Goal: Task Accomplishment & Management: Manage account settings

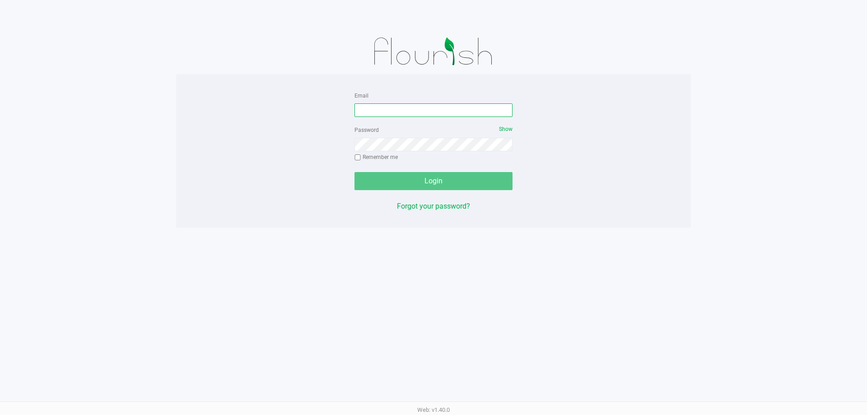
click at [372, 107] on input "Email" at bounding box center [434, 110] width 158 height 14
type input "[EMAIL_ADDRESS][DOMAIN_NAME]"
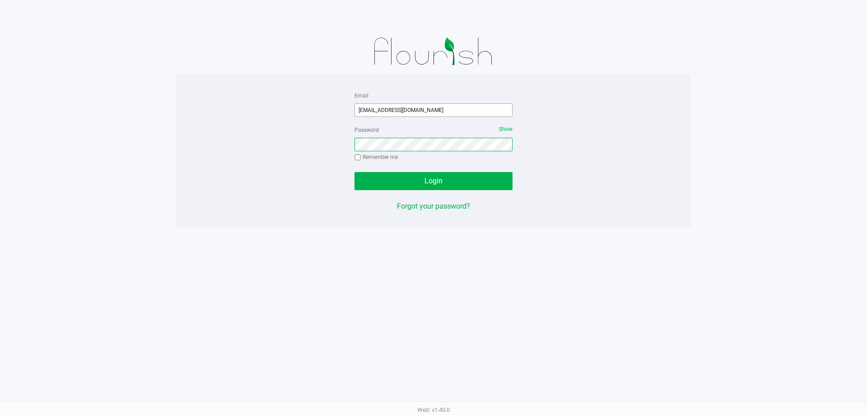
click at [355, 172] on button "Login" at bounding box center [434, 181] width 158 height 18
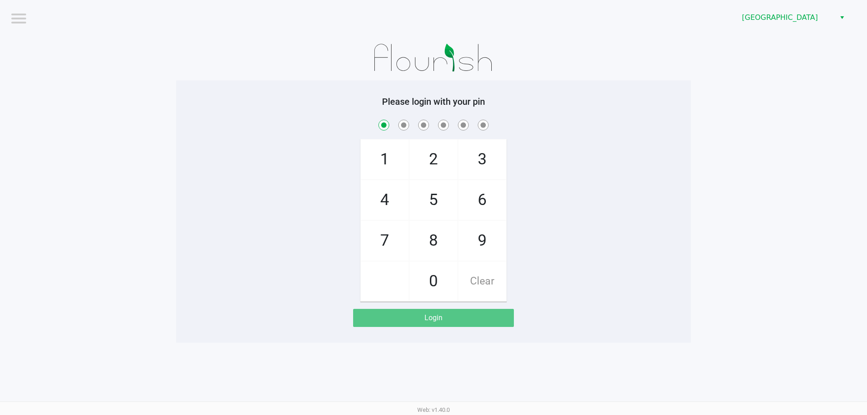
checkbox input "true"
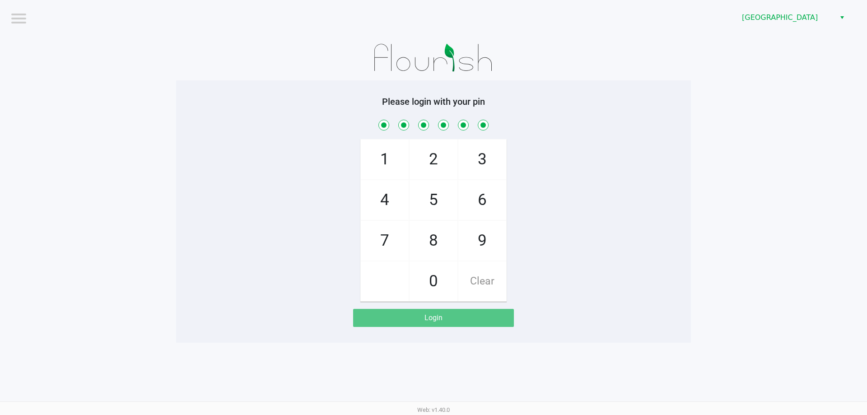
checkbox input "true"
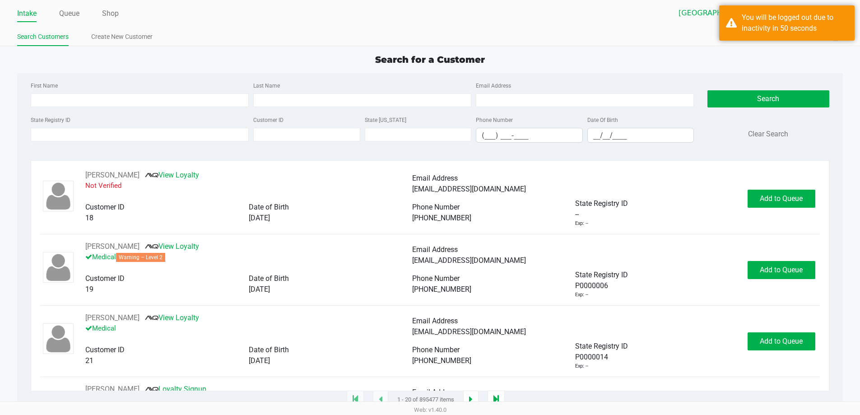
click at [268, 55] on div "Search for a Customer" at bounding box center [430, 60] width 840 height 14
click at [170, 128] on input "State Registry ID" at bounding box center [140, 135] width 218 height 14
type input "p7"
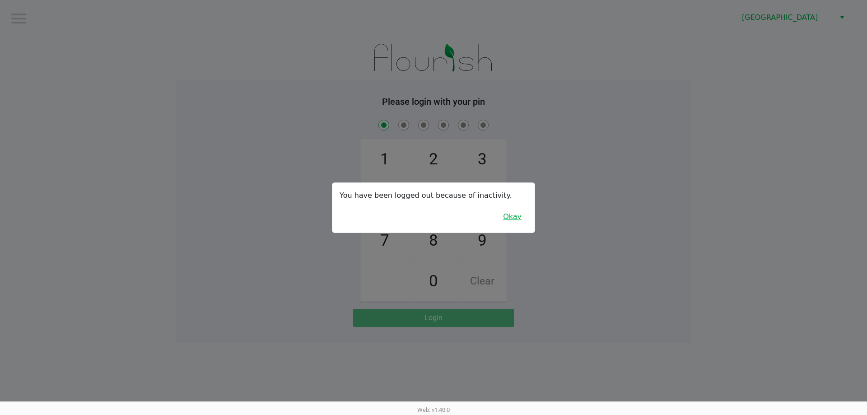
click at [521, 218] on button "Okay" at bounding box center [512, 216] width 30 height 17
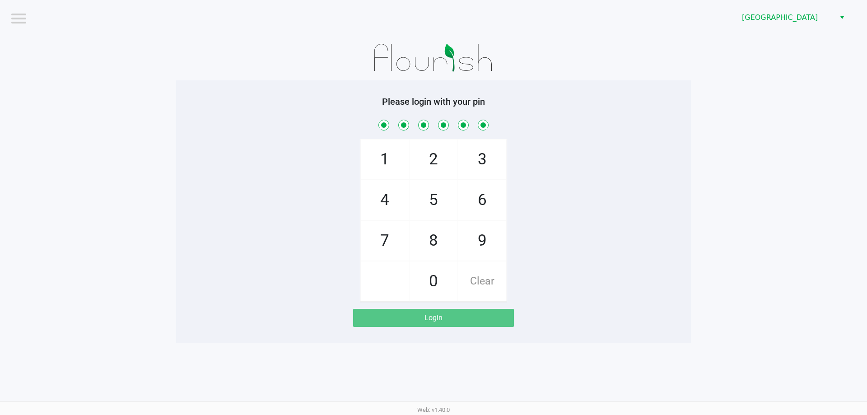
checkbox input "true"
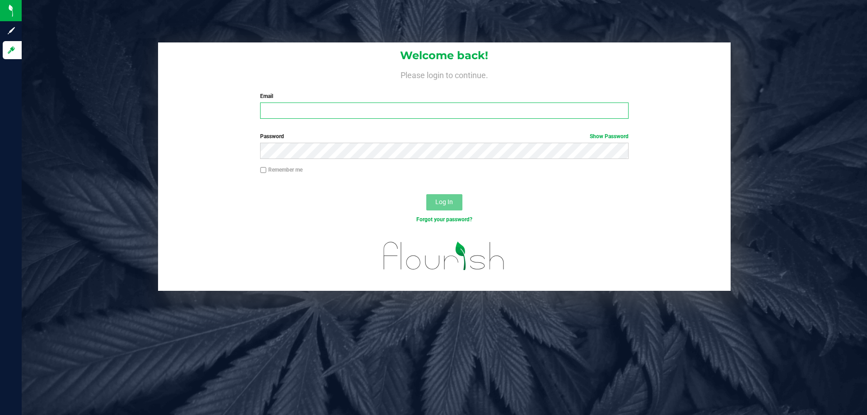
click at [289, 109] on input "Email" at bounding box center [444, 111] width 368 height 16
click at [344, 108] on input "[EMAIL_ADDRESS]" at bounding box center [444, 111] width 368 height 16
type input "[EMAIL_ADDRESS][DOMAIN_NAME]"
click at [434, 202] on button "Log In" at bounding box center [444, 202] width 36 height 16
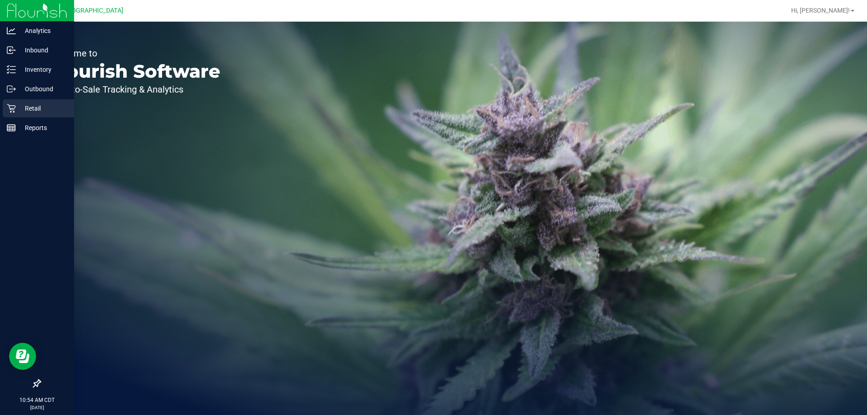
click at [19, 110] on p "Retail" at bounding box center [43, 108] width 54 height 11
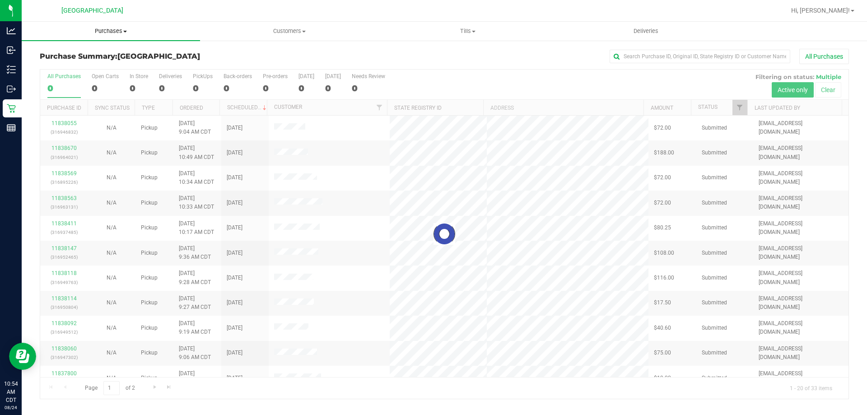
click at [113, 31] on span "Purchases" at bounding box center [111, 31] width 178 height 8
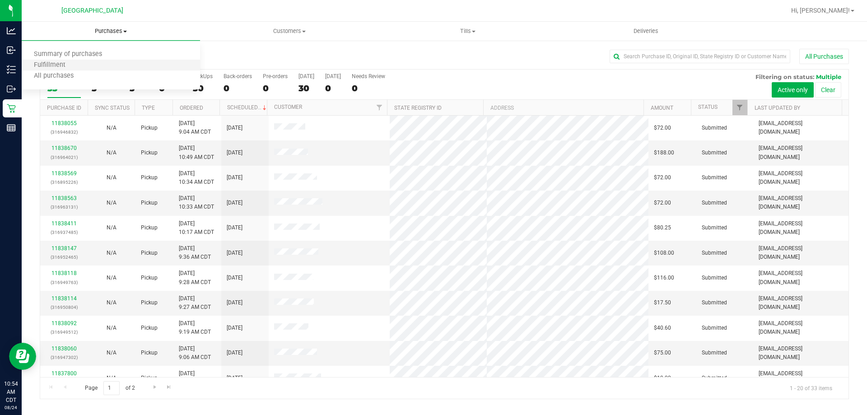
click at [104, 67] on li "Fulfillment" at bounding box center [111, 65] width 178 height 11
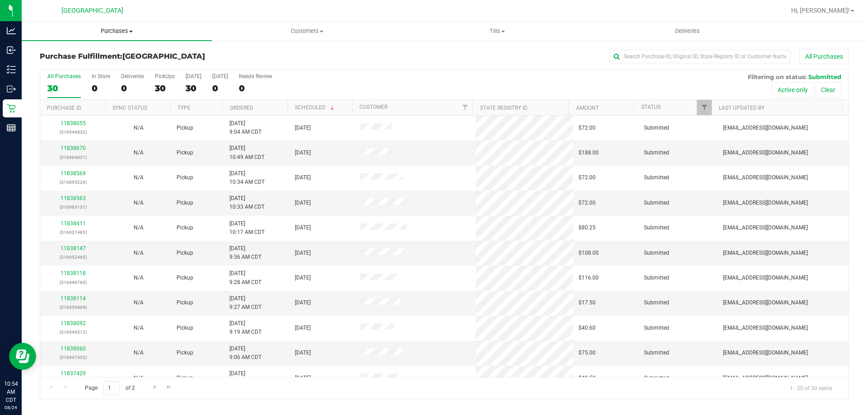
click at [118, 31] on span "Purchases" at bounding box center [117, 31] width 190 height 8
click at [121, 64] on li "Fulfillment" at bounding box center [117, 65] width 190 height 11
click at [841, 13] on span "Hi, [PERSON_NAME]!" at bounding box center [820, 10] width 59 height 7
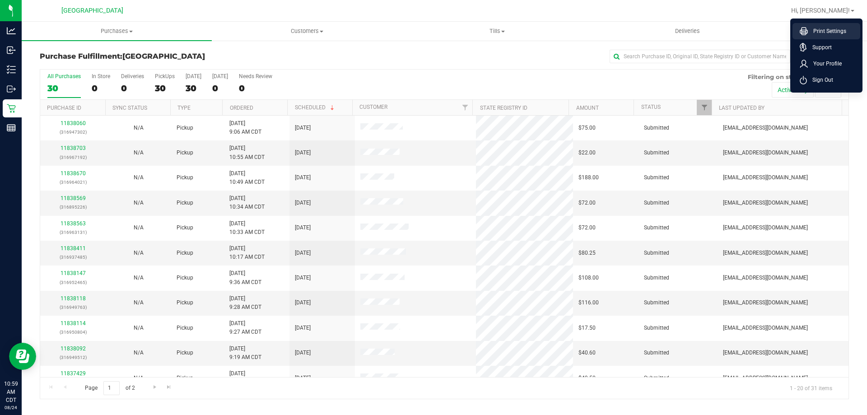
click at [842, 31] on span "Print Settings" at bounding box center [827, 31] width 38 height 9
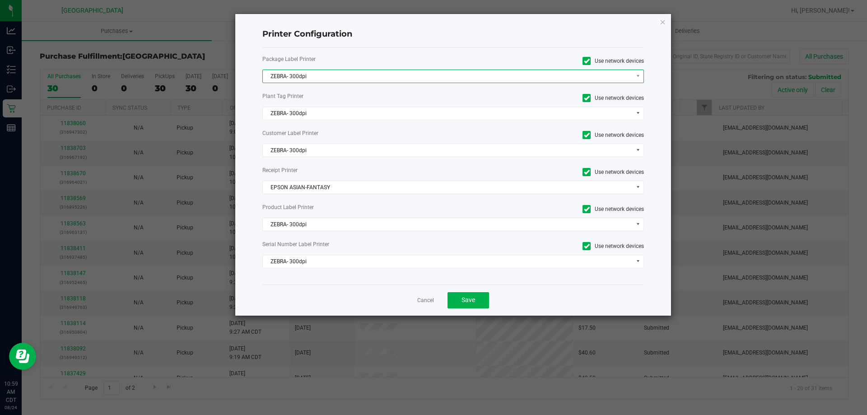
click at [412, 78] on span "ZEBRA- 300dpi" at bounding box center [448, 76] width 370 height 13
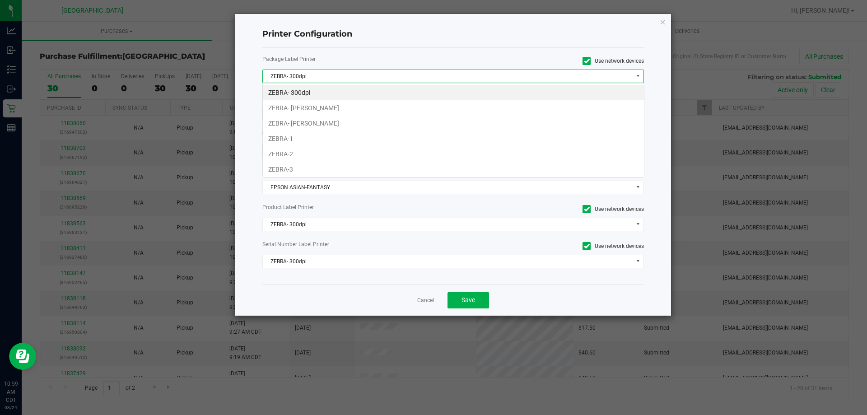
scroll to position [14, 382]
click at [360, 141] on li "ZEBRA-1" at bounding box center [453, 138] width 381 height 15
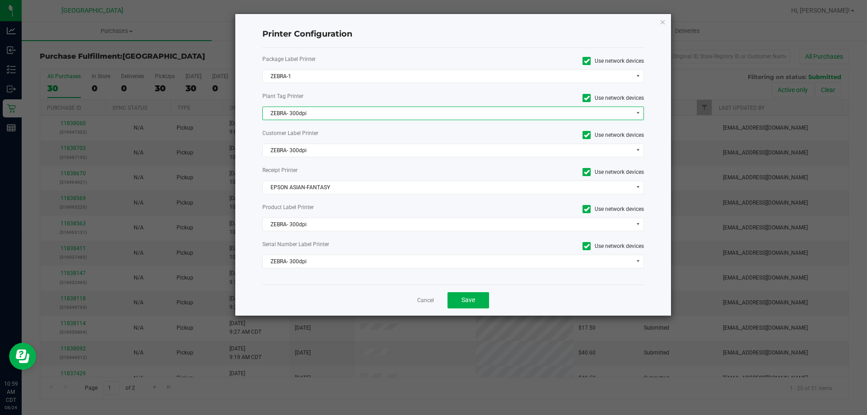
click at [346, 117] on span "ZEBRA- 300dpi" at bounding box center [448, 113] width 370 height 13
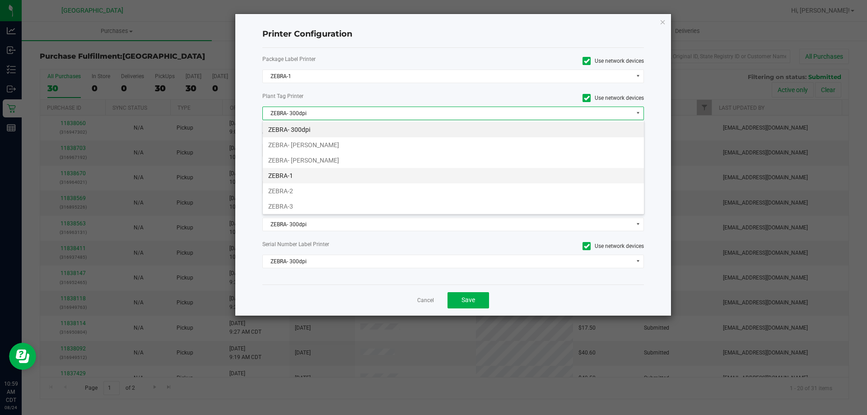
click at [298, 173] on li "ZEBRA-1" at bounding box center [453, 175] width 381 height 15
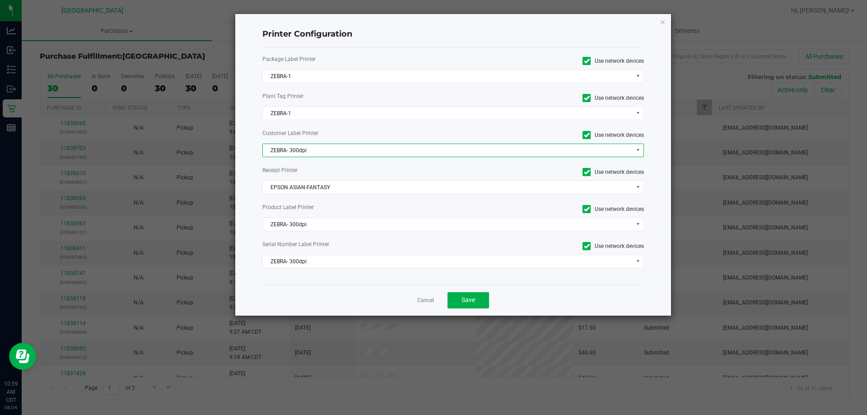
click at [323, 150] on span "ZEBRA- 300dpi" at bounding box center [448, 150] width 370 height 13
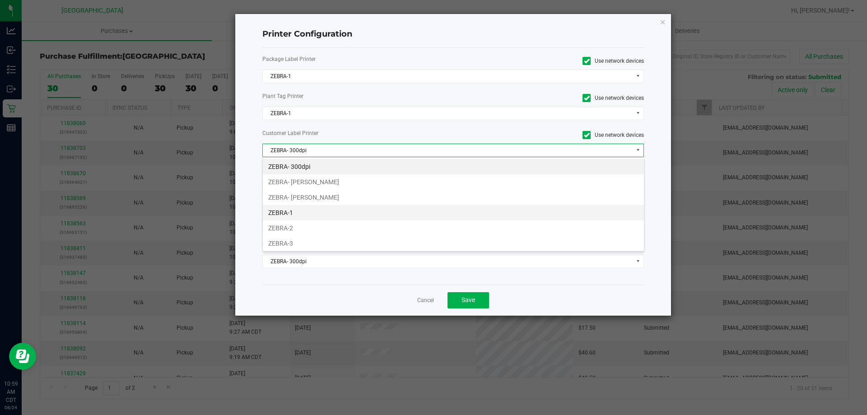
click at [294, 214] on li "ZEBRA-1" at bounding box center [453, 212] width 381 height 15
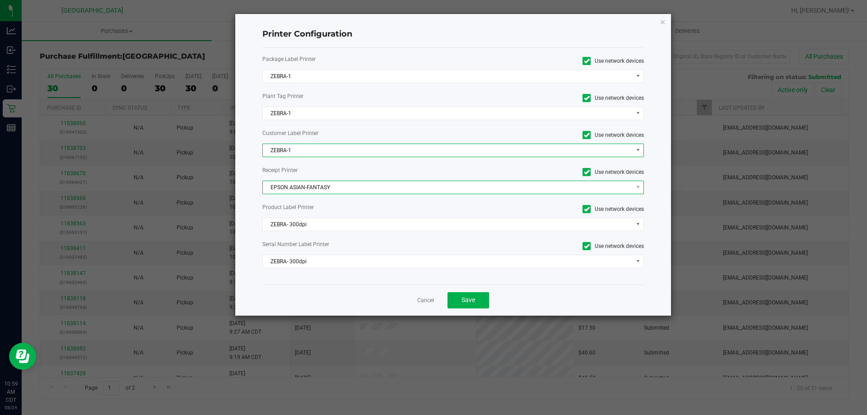
click at [332, 185] on span "EPSON ASIAN-FANTASY" at bounding box center [448, 187] width 370 height 13
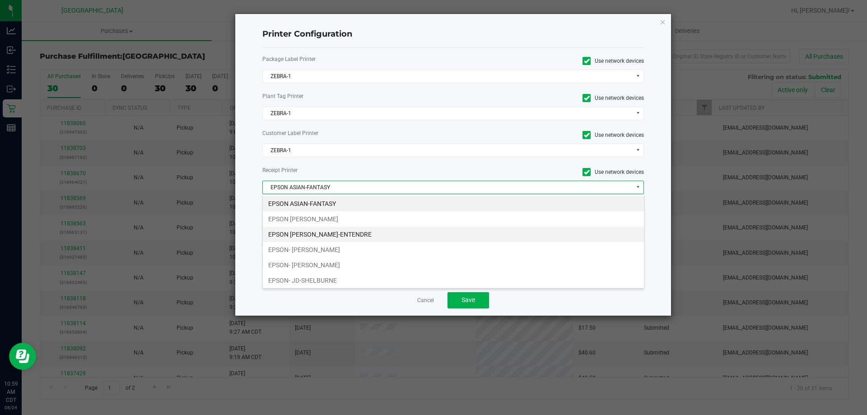
click at [335, 232] on li "EPSON [PERSON_NAME]-ENTENDRE" at bounding box center [453, 234] width 381 height 15
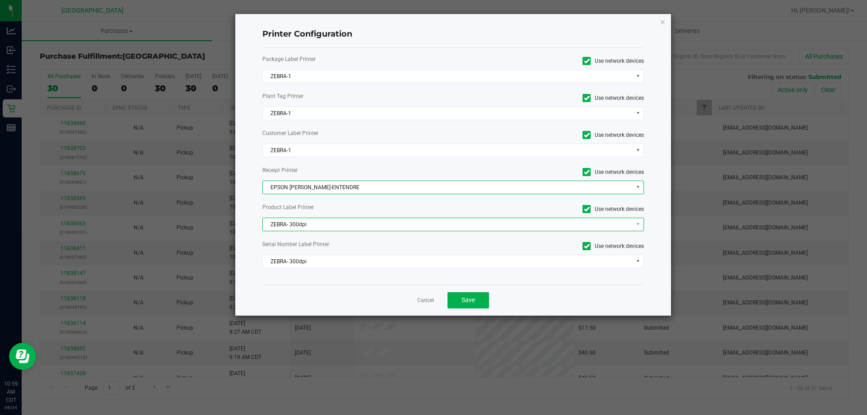
click at [332, 227] on span "ZEBRA- 300dpi" at bounding box center [448, 224] width 370 height 13
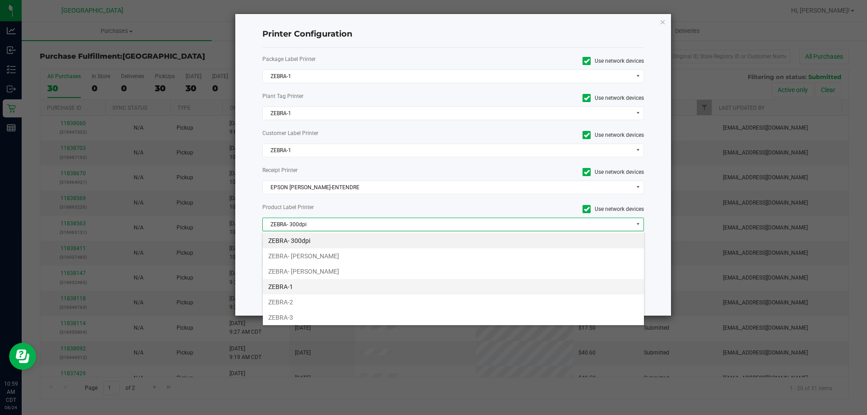
click at [303, 288] on li "ZEBRA-1" at bounding box center [453, 286] width 381 height 15
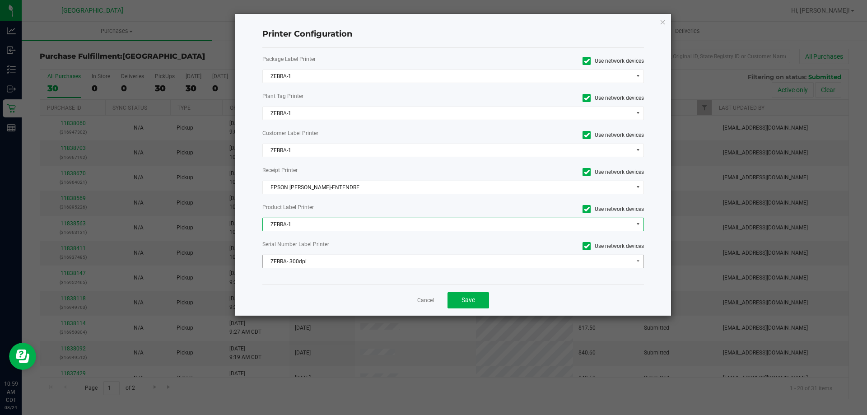
click at [321, 271] on div "Package Label Printer Use network devices ZEBRA-1 Plant Tag Printer Use network…" at bounding box center [453, 166] width 382 height 237
click at [324, 263] on span "ZEBRA- 300dpi" at bounding box center [448, 261] width 370 height 13
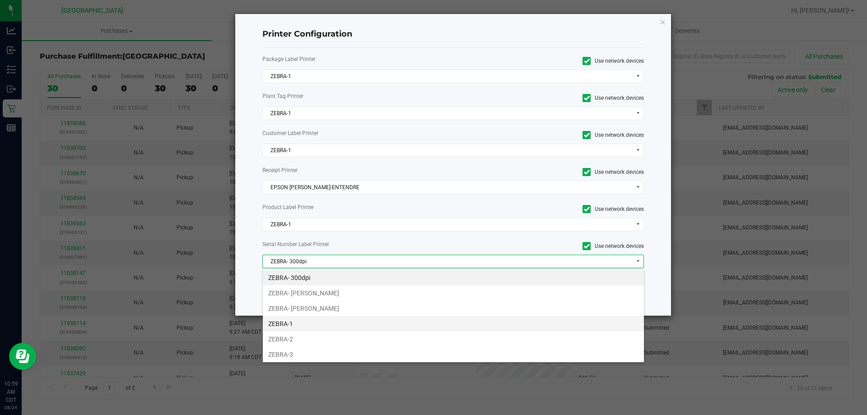
click at [289, 325] on li "ZEBRA-1" at bounding box center [453, 323] width 381 height 15
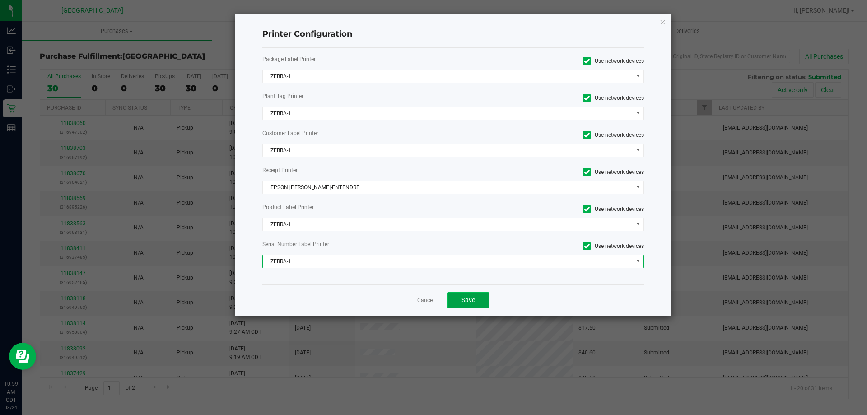
click at [465, 302] on span "Save" at bounding box center [469, 299] width 14 height 7
